Goal: Navigation & Orientation: Find specific page/section

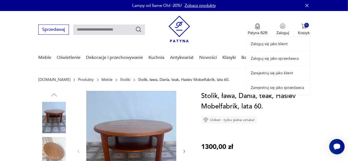
click at [272, 61] on link "Zaloguj się jako sprzedawca" at bounding box center [277, 58] width 63 height 14
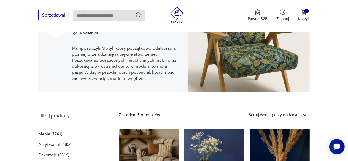
click at [334, 67] on section "Mariposa Furnitures Rokietnica Mariposa czyli Motyl, który początkowo odstrasza…" at bounding box center [174, 53] width 348 height 96
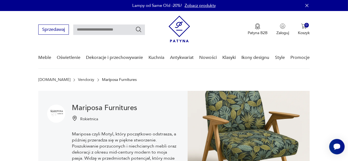
click at [199, 6] on link "Zobacz produkty" at bounding box center [199, 6] width 31 height 6
